Goal: Task Accomplishment & Management: Complete application form

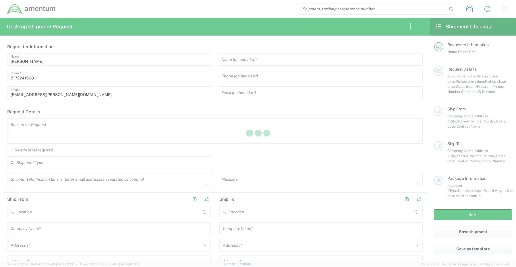
type input "[GEOGRAPHIC_DATA]"
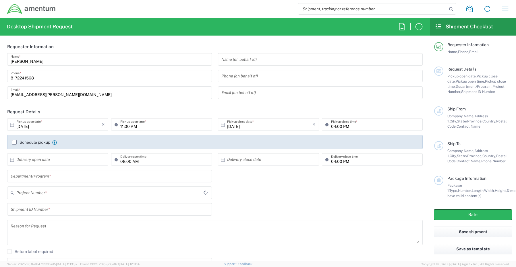
type input "CORP"
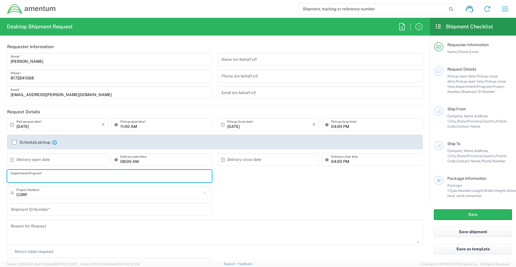
click at [34, 174] on input "text" at bounding box center [110, 176] width 198 height 10
paste input "[PERSON_NAME]"
type input "[PERSON_NAME]"
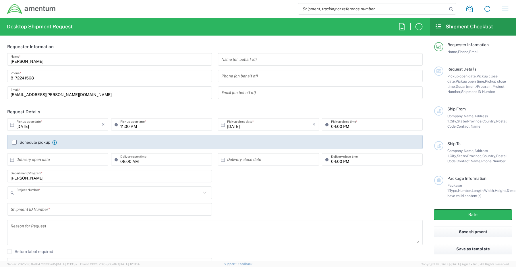
click at [24, 195] on input "text" at bounding box center [108, 193] width 185 height 10
paste input "OVHD.101277.00000"
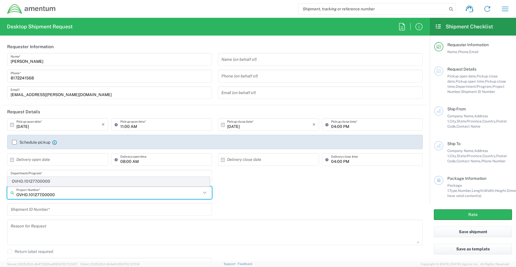
type input "OVHD.101277.00000"
click at [34, 181] on span "OVHD.101277.00000" at bounding box center [109, 181] width 202 height 9
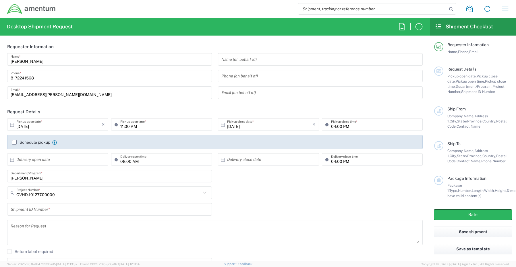
click at [32, 206] on input "text" at bounding box center [110, 210] width 198 height 10
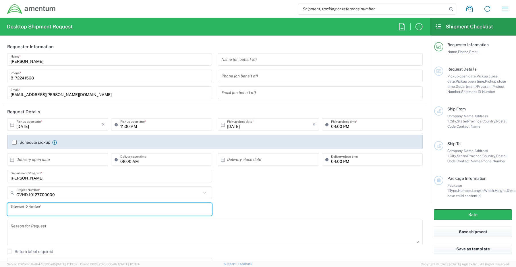
paste input "[PERSON_NAME] RITM0251107"
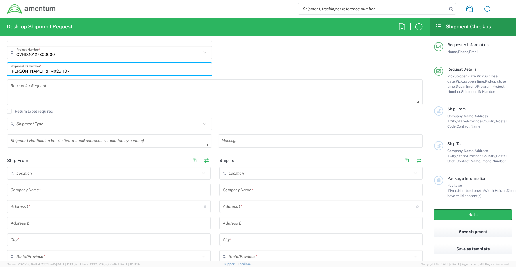
scroll to position [144, 0]
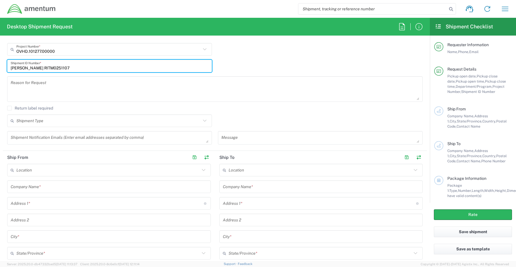
type input "[PERSON_NAME] RITM0251107"
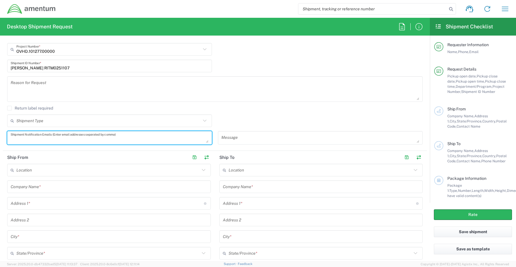
click at [30, 135] on textarea at bounding box center [110, 138] width 198 height 10
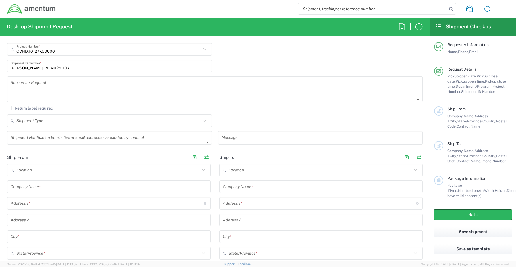
click at [29, 139] on textarea at bounding box center [110, 138] width 198 height 10
paste textarea "[PERSON_NAME][EMAIL_ADDRESS][PERSON_NAME][DOMAIN_NAME]"
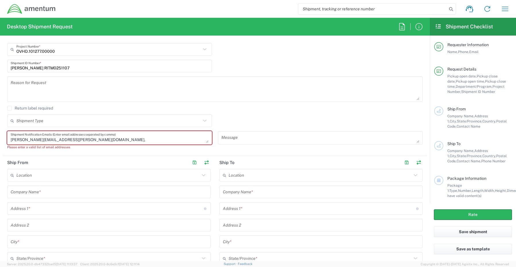
click at [87, 142] on textarea "[PERSON_NAME][EMAIL_ADDRESS][PERSON_NAME][DOMAIN_NAME]," at bounding box center [110, 138] width 198 height 10
paste textarea "[EMAIL_ADDRESS][DOMAIN_NAME]"
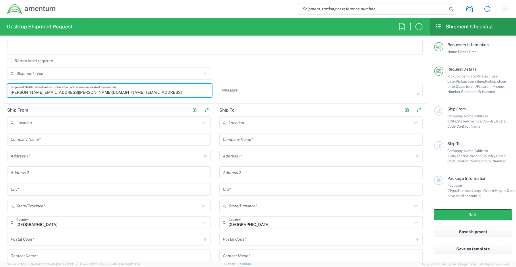
scroll to position [201, 0]
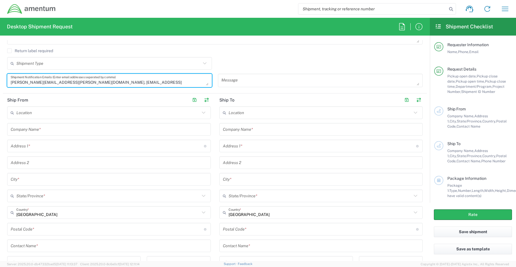
type textarea "[PERSON_NAME][EMAIL_ADDRESS][PERSON_NAME][DOMAIN_NAME], [EMAIL_ADDRESS][DOMAIN_…"
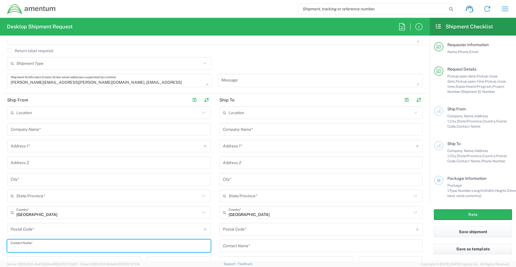
click at [35, 246] on input "text" at bounding box center [109, 246] width 197 height 10
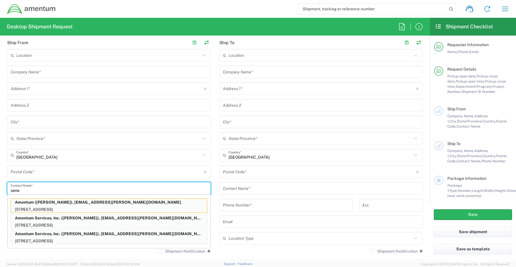
scroll to position [268, 0]
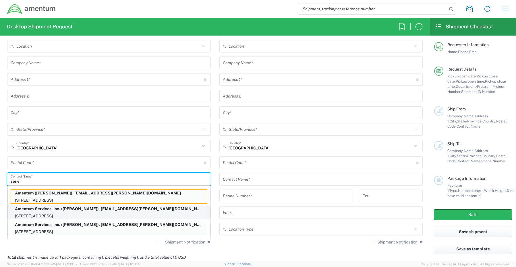
type input "sene"
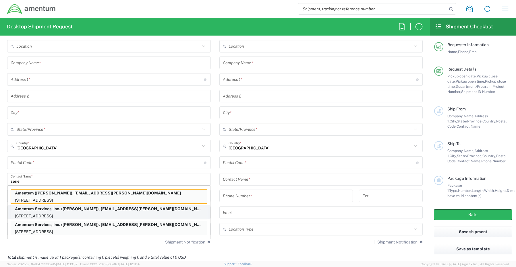
click at [55, 211] on p "Amentum Services, Inc. ([PERSON_NAME]), [EMAIL_ADDRESS][PERSON_NAME][DOMAIN_NAM…" at bounding box center [109, 209] width 196 height 7
type input "Amentum Services, Inc."
type input "[STREET_ADDRESS]"
type input "[GEOGRAPHIC_DATA]"
type input "[US_STATE]"
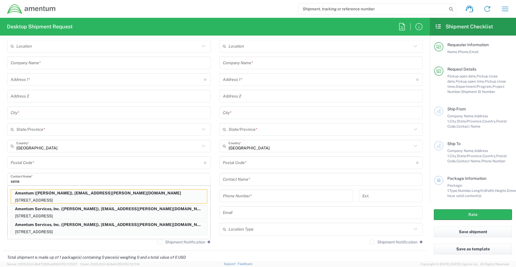
type input "76177"
type input "[PERSON_NAME]"
type input "[PHONE_NUMBER]"
type input "[EMAIL_ADDRESS][PERSON_NAME][DOMAIN_NAME]"
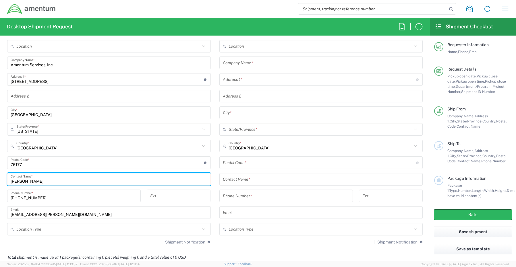
click at [25, 229] on input "text" at bounding box center [108, 230] width 184 height 10
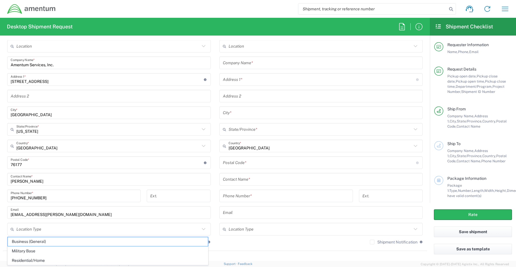
drag, startPoint x: 27, startPoint y: 240, endPoint x: 37, endPoint y: 242, distance: 10.3
click at [28, 240] on span "Business (General)" at bounding box center [108, 241] width 200 height 9
type input "Business (General)"
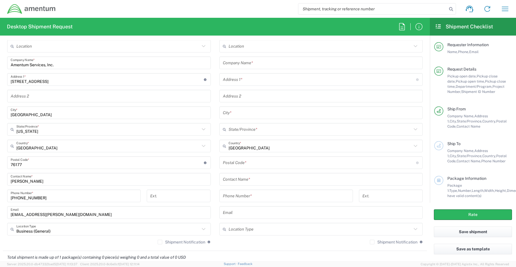
click at [159, 242] on label "Shipment Notification" at bounding box center [182, 242] width 48 height 5
click at [160, 242] on input "Shipment Notification" at bounding box center [160, 242] width 0 height 0
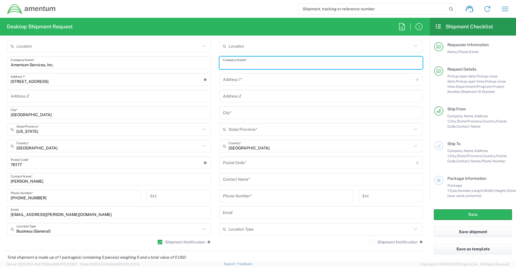
click at [242, 61] on input "text" at bounding box center [321, 63] width 197 height 10
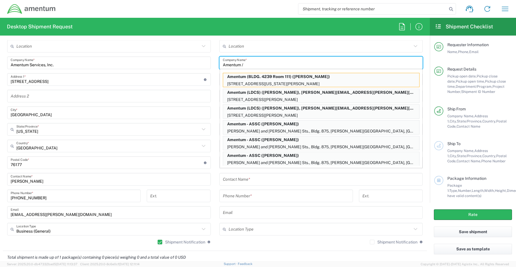
paste input "[PERSON_NAME]"
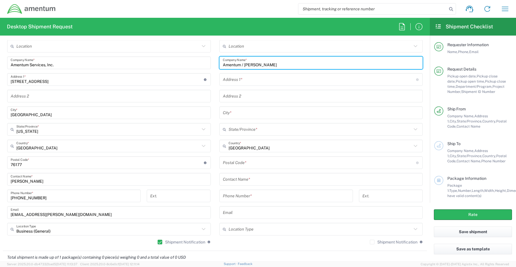
type input "Amentum / [PERSON_NAME]"
click at [236, 179] on input "text" at bounding box center [321, 180] width 197 height 10
paste input "[PERSON_NAME]"
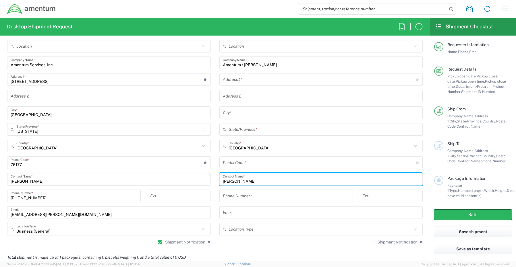
type input "[PERSON_NAME]"
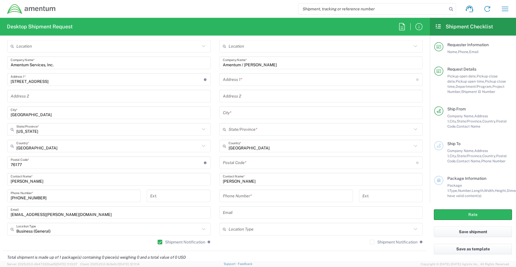
click at [242, 82] on input "text" at bounding box center [319, 80] width 193 height 10
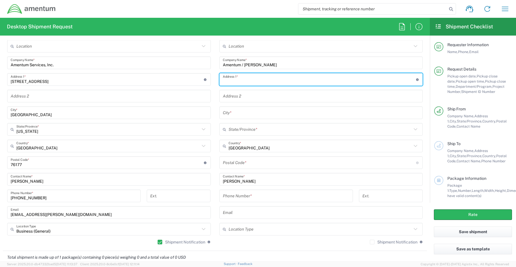
paste input "572 [PERSON_NAME]"
type input "572 [PERSON_NAME]"
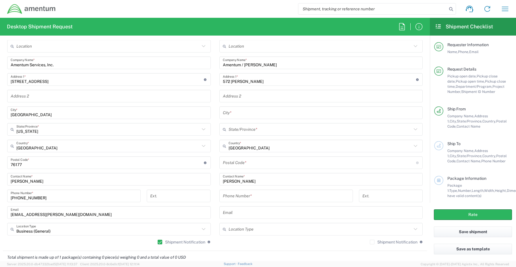
click at [246, 110] on input "text" at bounding box center [321, 113] width 197 height 10
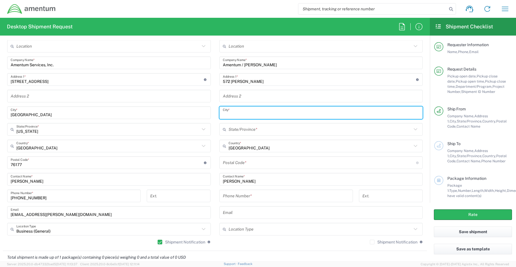
paste input "Granbury"
type input "Granbury"
click at [235, 132] on input "text" at bounding box center [321, 130] width 184 height 10
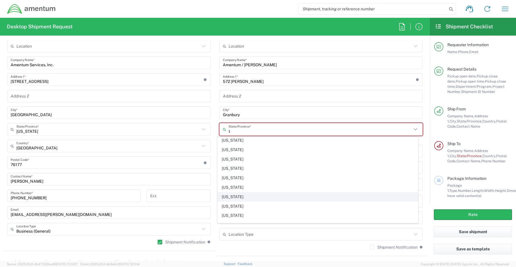
scroll to position [57, 0]
click at [231, 199] on span "[US_STATE]" at bounding box center [318, 197] width 200 height 9
type input "[US_STATE]"
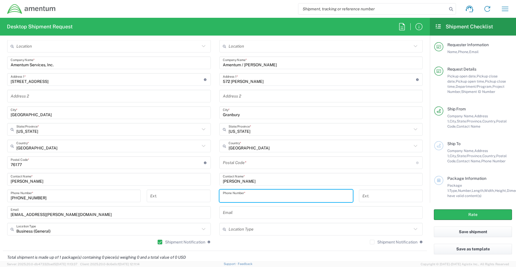
click at [227, 197] on input "tel" at bounding box center [286, 196] width 127 height 10
paste input "76019"
type input "76019"
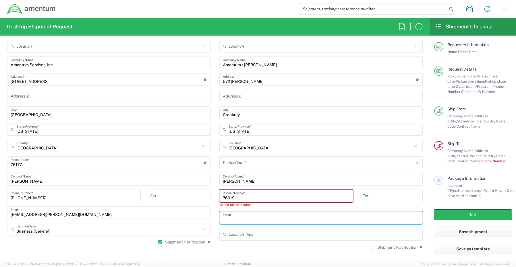
click at [237, 221] on input "text" at bounding box center [321, 218] width 197 height 10
paste input "[PERSON_NAME][EMAIL_ADDRESS][PERSON_NAME][DOMAIN_NAME]"
type input "[PERSON_NAME][EMAIL_ADDRESS][PERSON_NAME][DOMAIN_NAME]"
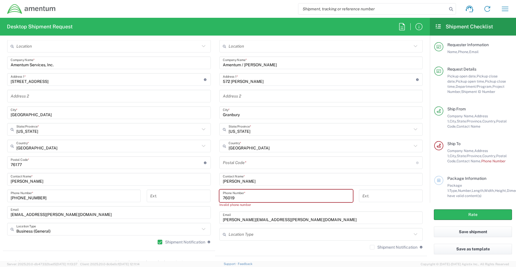
drag, startPoint x: 240, startPoint y: 198, endPoint x: 192, endPoint y: 195, distance: 48.3
click at [192, 195] on div "Ship From Location [PHONE_NUMBER] [PHONE_NUMBER] [PHONE_NUMBER] [PHONE_NUMBER] …" at bounding box center [215, 141] width 424 height 229
click at [257, 160] on input "undefined" at bounding box center [319, 163] width 193 height 10
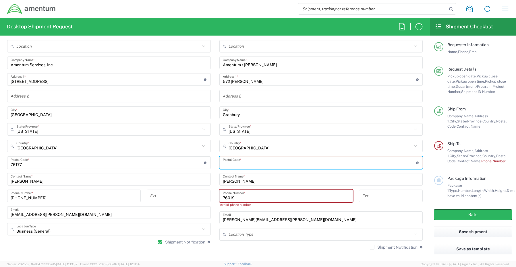
paste input "76019"
type input "76019"
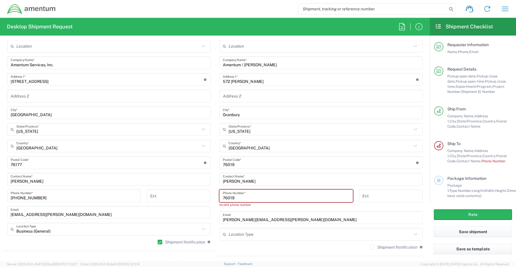
drag, startPoint x: 235, startPoint y: 199, endPoint x: 196, endPoint y: 196, distance: 39.4
click at [196, 196] on div "Ship From Location [PHONE_NUMBER] [PHONE_NUMBER] [PHONE_NUMBER] [PHONE_NUMBER] …" at bounding box center [215, 141] width 424 height 229
paste input "[PHONE_NUMBER]"
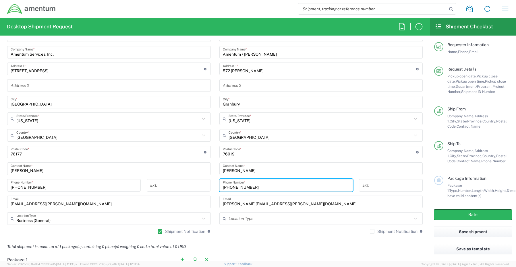
scroll to position [296, 0]
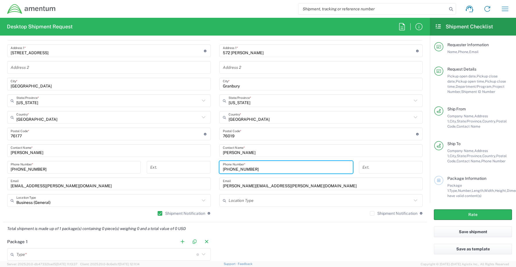
type input "[PHONE_NUMBER]"
click at [370, 215] on label "Shipment Notification" at bounding box center [394, 213] width 48 height 5
click at [372, 214] on input "Shipment Notification" at bounding box center [372, 214] width 0 height 0
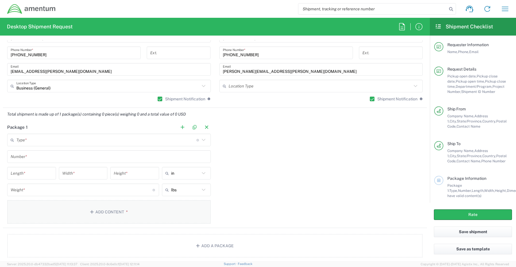
scroll to position [411, 0]
click at [43, 139] on input "text" at bounding box center [106, 140] width 180 height 10
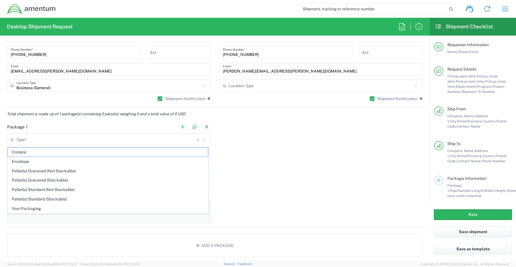
click at [35, 209] on span "Your Packaging" at bounding box center [108, 208] width 200 height 9
type input "Your Packaging"
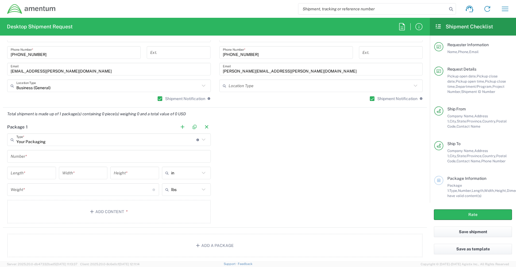
click at [30, 157] on input "text" at bounding box center [109, 157] width 197 height 10
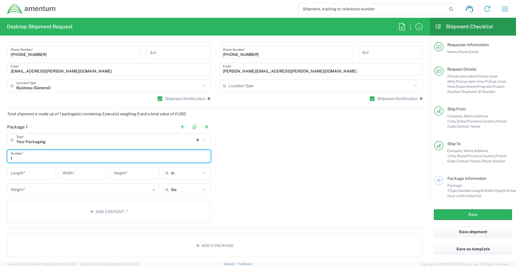
type input "1"
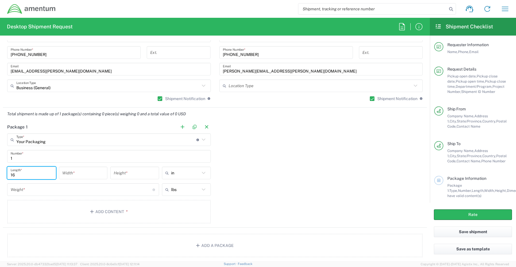
type input "16"
type input "14"
type input "3"
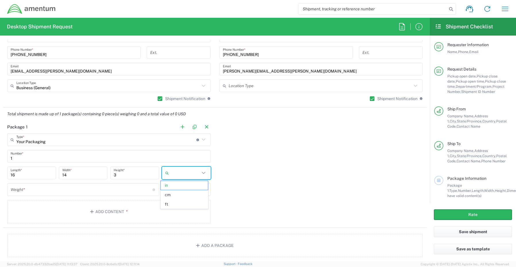
type input "in"
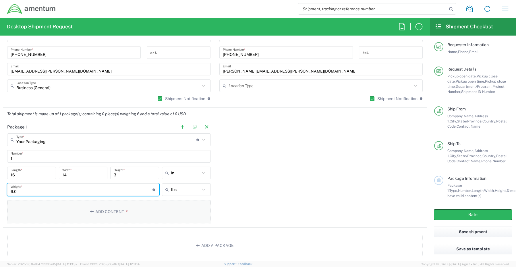
type input "6.0"
click at [107, 212] on button "Add Content *" at bounding box center [109, 212] width 204 height 24
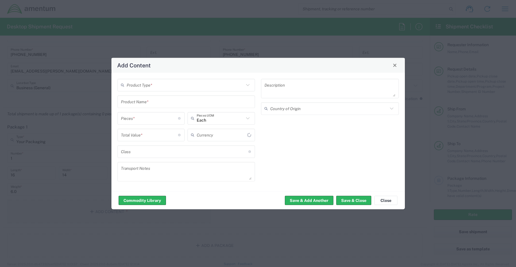
type input "US Dollar"
click at [136, 84] on input "text" at bounding box center [186, 85] width 118 height 10
click at [146, 109] on span "General Commodity" at bounding box center [186, 107] width 137 height 9
type input "General Commodity"
click at [143, 103] on input "text" at bounding box center [186, 102] width 131 height 10
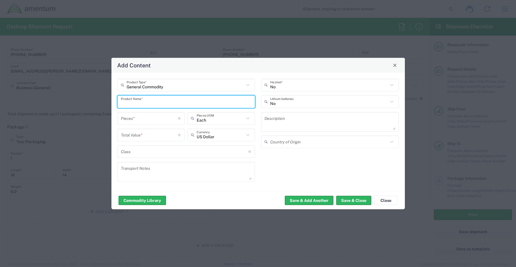
paste input "Laptop: CORP027180/SN: JTQTVB4"
type input "Laptop: CORP027180/SN: JTQTVB4"
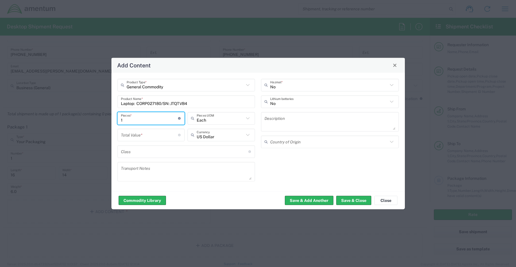
type input "1"
type input "Each"
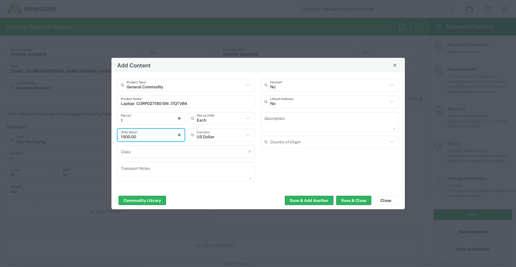
type input "1500.00"
click at [285, 104] on input "text" at bounding box center [329, 102] width 118 height 10
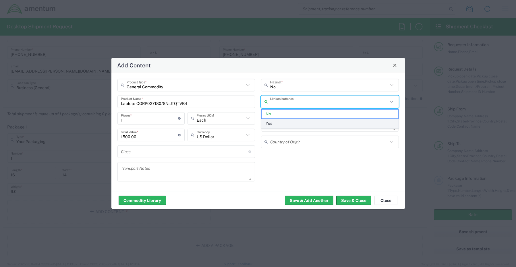
click at [276, 124] on span "Yes" at bounding box center [330, 123] width 137 height 9
type input "Yes"
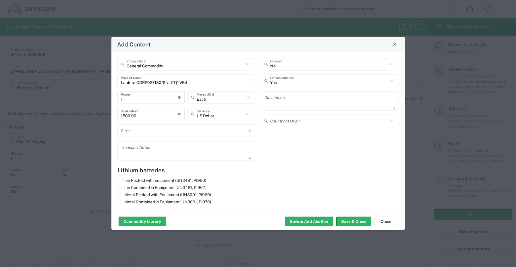
drag, startPoint x: 121, startPoint y: 188, endPoint x: 129, endPoint y: 188, distance: 8.3
click at [122, 188] on label "Ion Contained in Equipment (UN3481, PI967)" at bounding box center [161, 187] width 89 height 5
click at [124, 188] on input "Ion Contained in Equipment (UN3481, PI967)" at bounding box center [126, 187] width 4 height 4
radio input "true"
click at [350, 219] on button "Save & Close" at bounding box center [353, 221] width 35 height 9
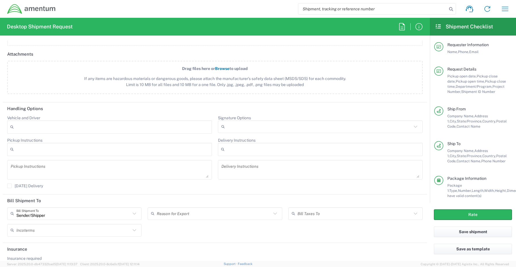
scroll to position [670, 0]
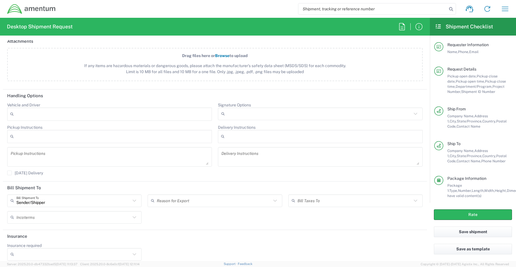
click at [232, 113] on input "Signature Options" at bounding box center [319, 113] width 185 height 9
click at [239, 127] on span "Adult Signature Required" at bounding box center [318, 126] width 202 height 9
type input "Adult Signature Required"
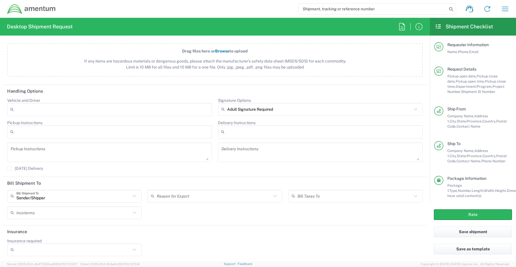
scroll to position [676, 0]
click at [42, 252] on input "Insurance required" at bounding box center [73, 248] width 114 height 9
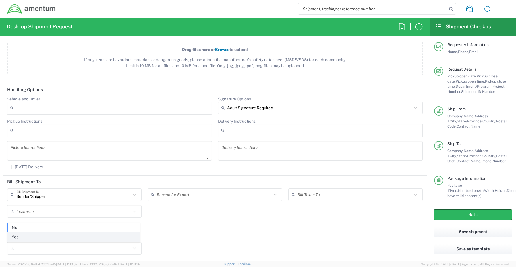
click at [20, 236] on span "Yes" at bounding box center [74, 237] width 132 height 9
type input "Yes"
click at [175, 254] on div at bounding box center [215, 248] width 134 height 13
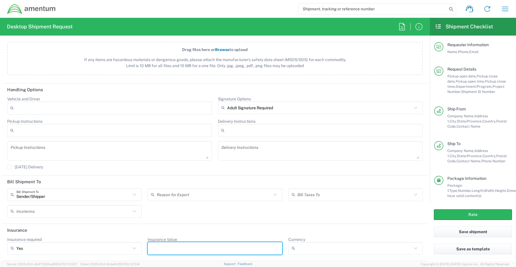
click at [175, 249] on input "Insurance Value" at bounding box center [215, 248] width 128 height 9
type input "1500.00"
click at [452, 214] on button "Rate" at bounding box center [473, 215] width 78 height 11
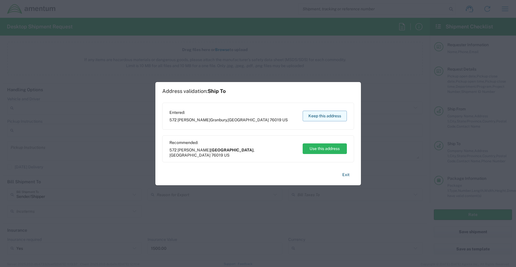
click at [324, 115] on button "Keep this address" at bounding box center [325, 116] width 44 height 11
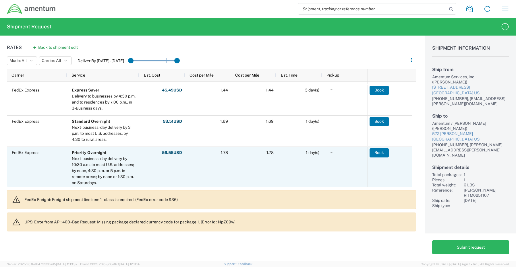
scroll to position [57, 0]
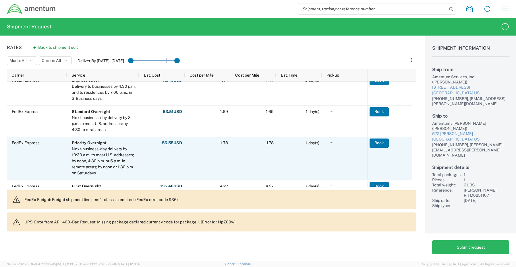
click at [30, 160] on div "FedEx Express" at bounding box center [37, 158] width 60 height 43
click at [376, 144] on button "Book" at bounding box center [379, 143] width 19 height 9
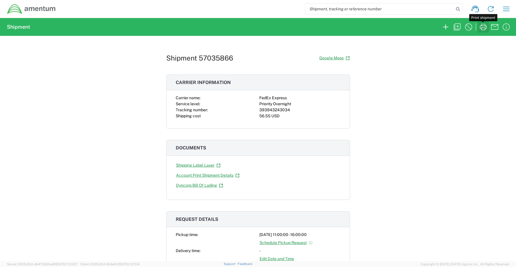
click at [484, 28] on icon "button" at bounding box center [483, 27] width 7 height 6
